Goal: Find specific page/section: Find specific page/section

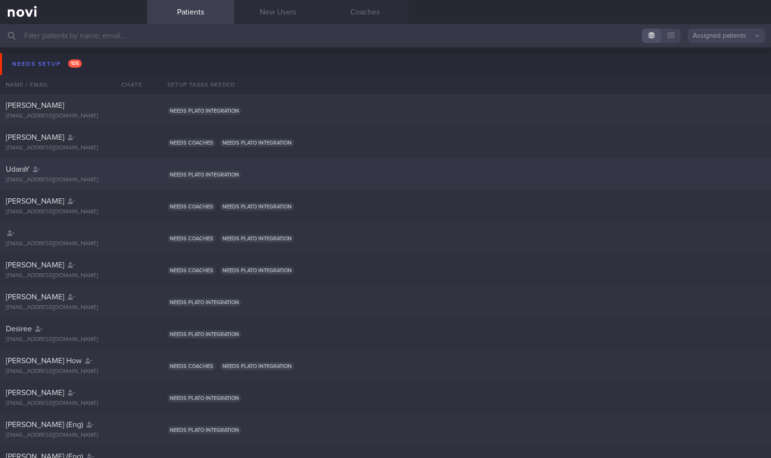
click at [59, 167] on div "UdaraY" at bounding box center [72, 169] width 133 height 10
select select "9"
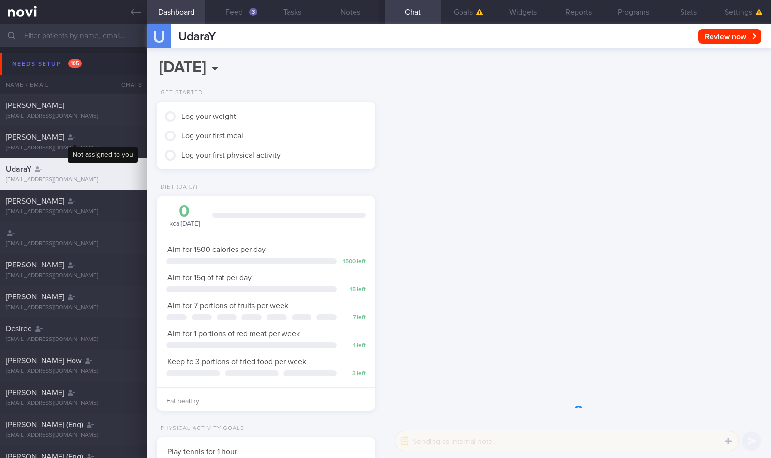
scroll to position [111, 193]
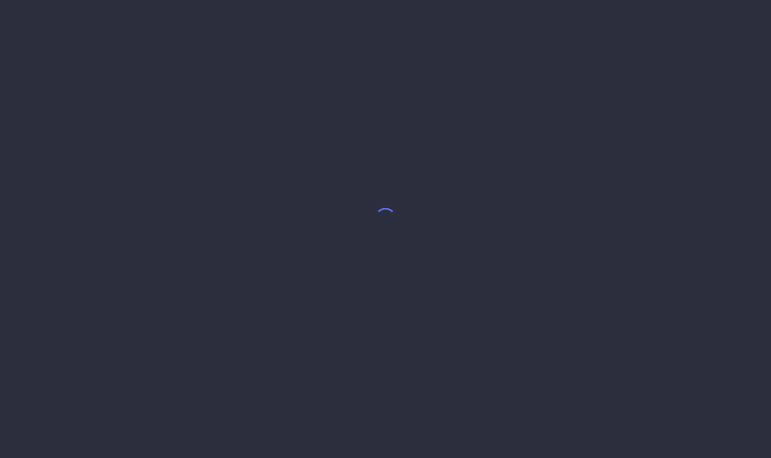
select select "9"
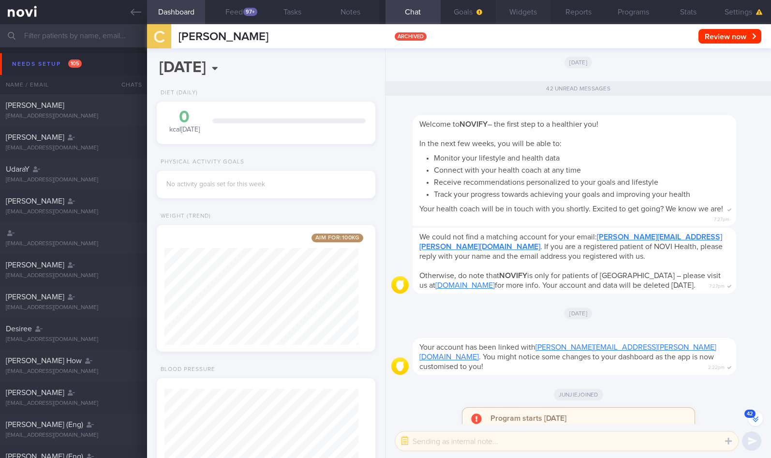
scroll to position [-7241, 0]
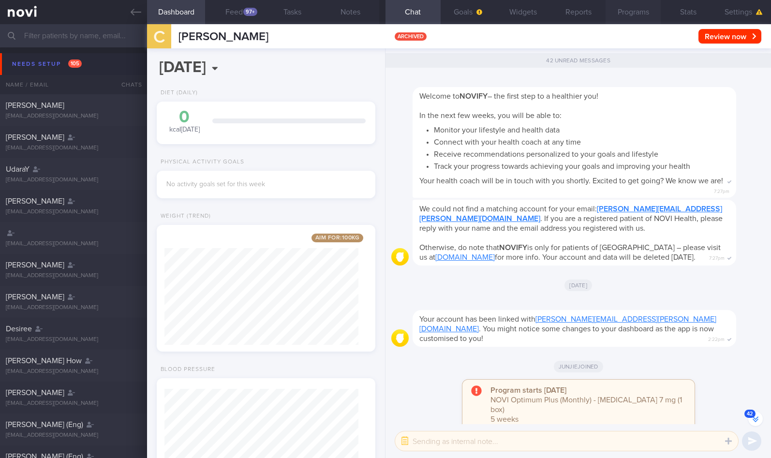
click at [626, 11] on button "Programs" at bounding box center [632, 12] width 55 height 24
